Goal: Navigation & Orientation: Find specific page/section

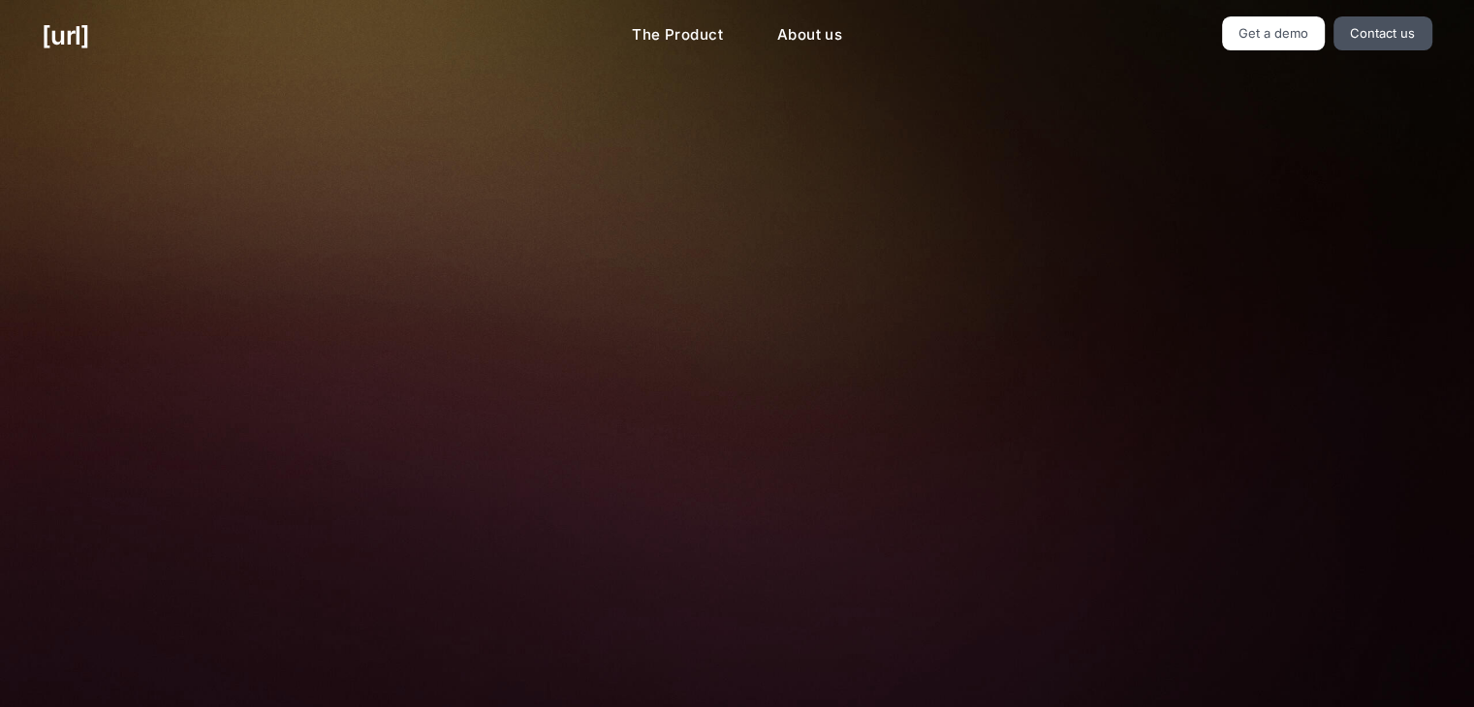
click at [766, 311] on img at bounding box center [737, 435] width 643 height 434
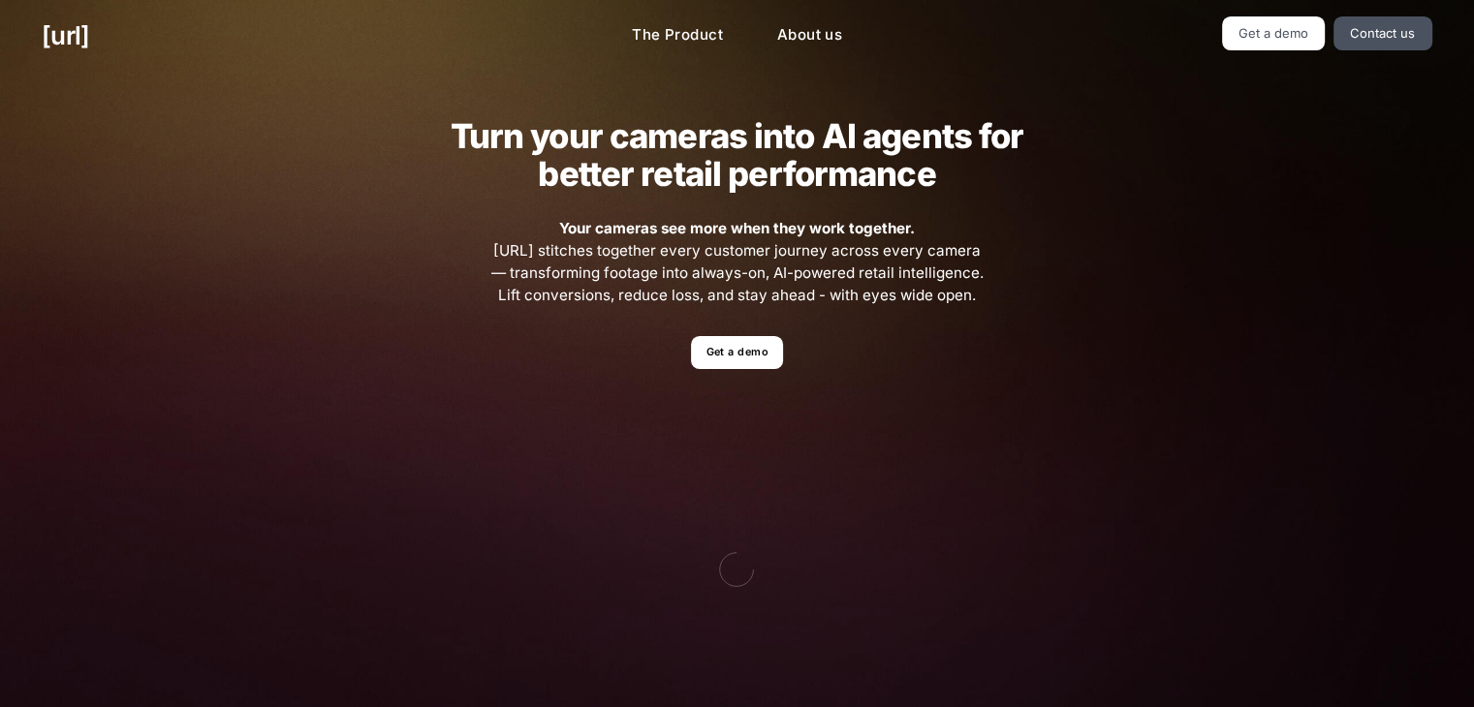
click at [1047, 327] on div "Turn your cameras into AI agents for better retail performance Your cameras see…" at bounding box center [736, 424] width 873 height 705
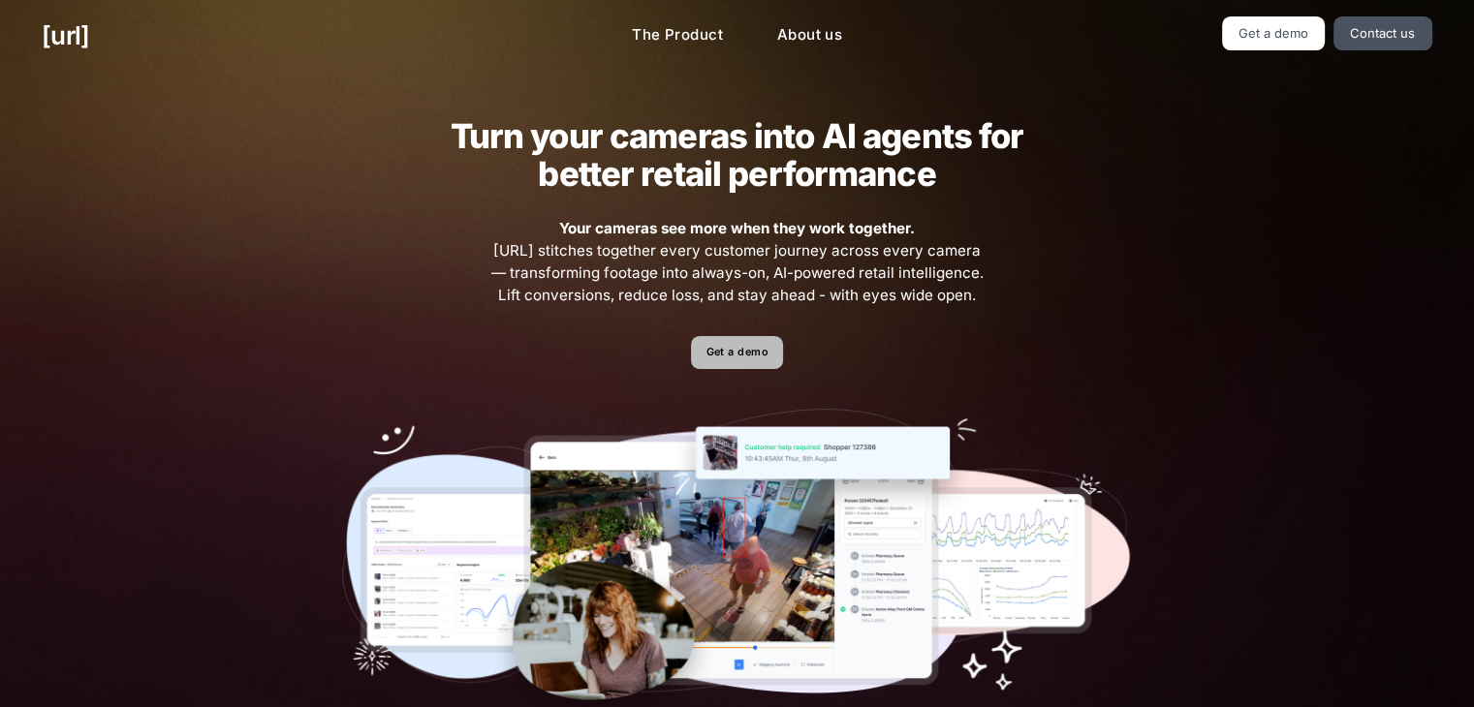
click at [746, 349] on link "Get a demo" at bounding box center [737, 353] width 92 height 34
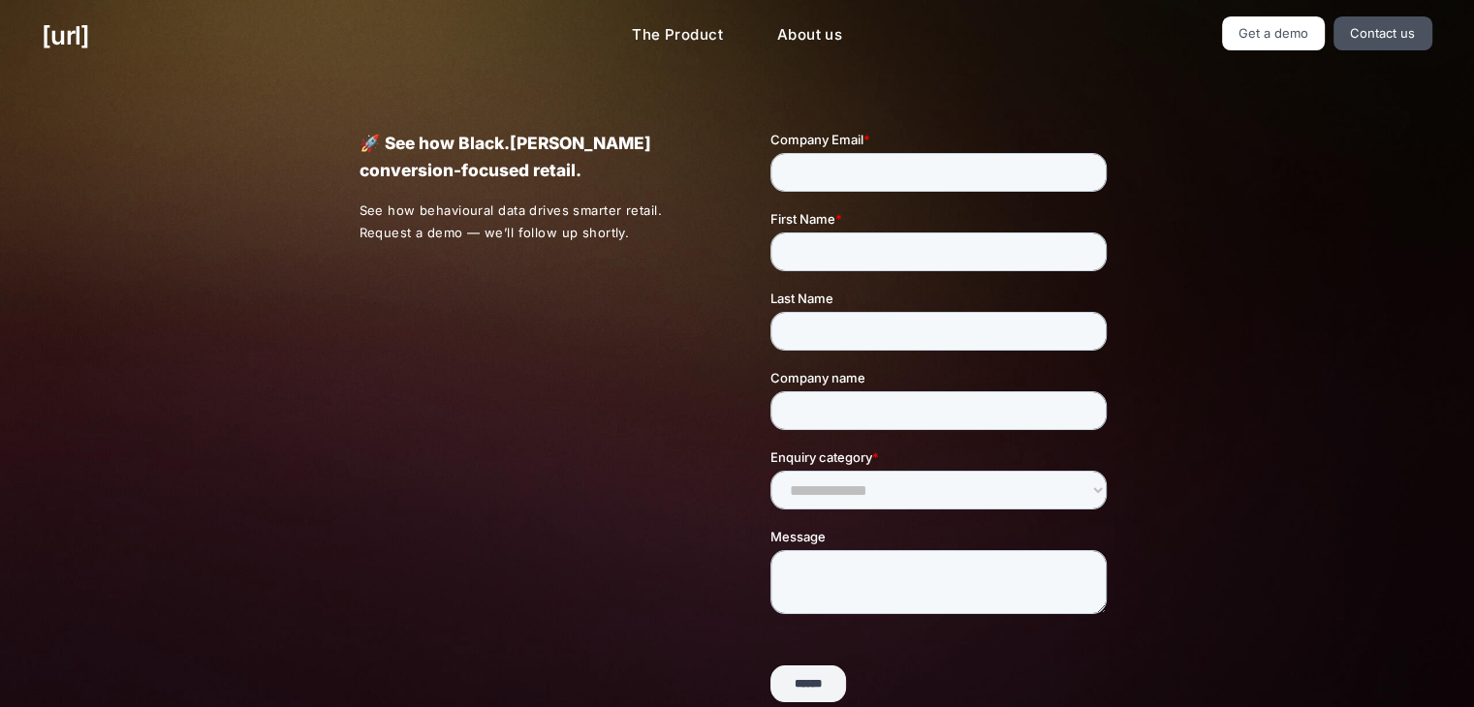
click at [704, 425] on div at bounding box center [910, 433] width 412 height 606
